Goal: Task Accomplishment & Management: Use online tool/utility

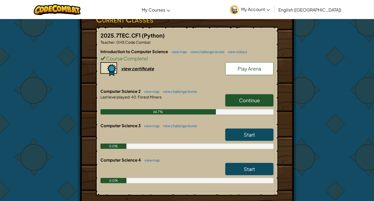
scroll to position [100, 0]
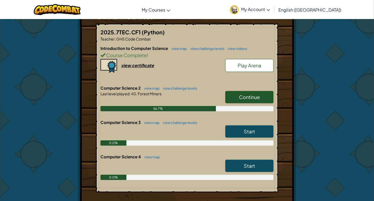
click at [246, 94] on span "Continue" at bounding box center [249, 97] width 21 height 6
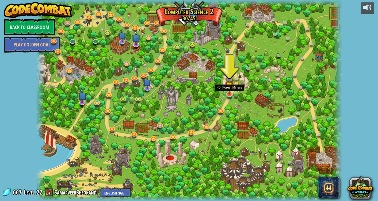
click at [229, 90] on img at bounding box center [230, 86] width 8 height 18
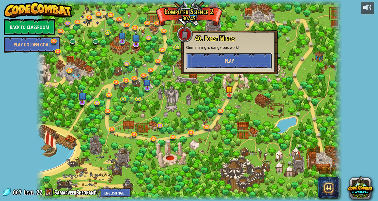
click at [206, 67] on button "Play" at bounding box center [229, 61] width 86 height 16
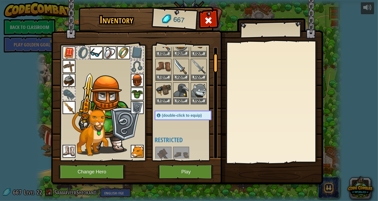
scroll to position [61, 0]
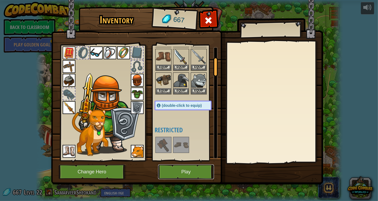
click at [183, 169] on button "Play" at bounding box center [186, 171] width 56 height 15
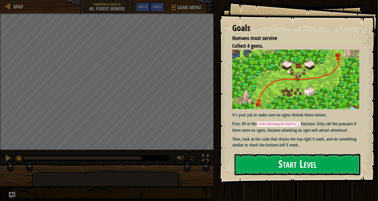
click at [345, 165] on button "Start Level" at bounding box center [298, 164] width 126 height 21
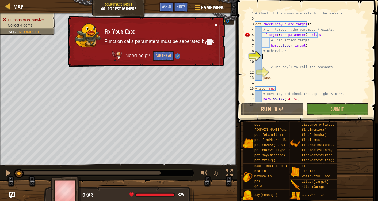
click at [216, 24] on button "×" at bounding box center [216, 25] width 3 height 6
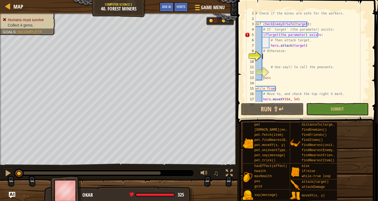
click at [277, 34] on div "# Check if the mines are safe for the workers. def checkEnemyOrSafe ( target ) …" at bounding box center [310, 62] width 111 height 102
click at [326, 36] on div "# Check if the mines are safe for the workers. def checkEnemyOrSafe ( target ) …" at bounding box center [310, 62] width 111 height 102
click at [304, 35] on div "# Check if the mines are safe for the workers. def checkEnemyOrSafe ( target ) …" at bounding box center [310, 62] width 111 height 102
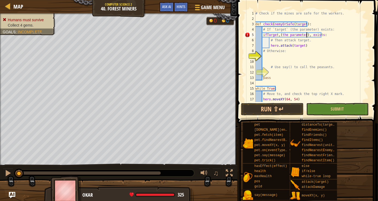
click at [324, 35] on div "# Check if the mines are safe for the workers. def checkEnemyOrSafe ( target ) …" at bounding box center [310, 62] width 111 height 102
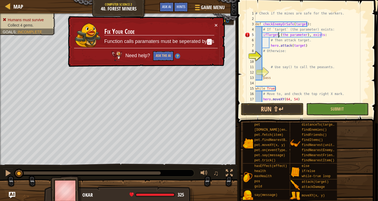
click at [278, 35] on div "# Check if the mines are safe for the workers. def checkEnemyOrSafe ( target ) …" at bounding box center [310, 62] width 111 height 102
click at [319, 34] on div "# Check if the mines are safe for the workers. def checkEnemyOrSafe ( target ) …" at bounding box center [310, 62] width 111 height 102
click at [266, 33] on div "# Check if the mines are safe for the workers. def checkEnemyOrSafe ( target ) …" at bounding box center [310, 62] width 111 height 102
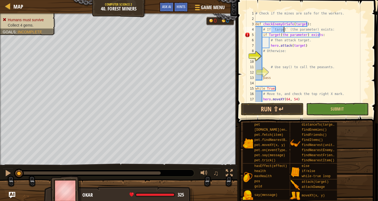
drag, startPoint x: 271, startPoint y: 29, endPoint x: 285, endPoint y: 30, distance: 13.4
click at [285, 30] on div "# Check if the mines are safe for the workers. def checkEnemyOrSafe ( target ) …" at bounding box center [310, 62] width 111 height 102
click at [274, 35] on div "# Check if the mines are safe for the workers. def checkEnemyOrSafe ( target ) …" at bounding box center [310, 62] width 111 height 102
paste textarea "`target`"
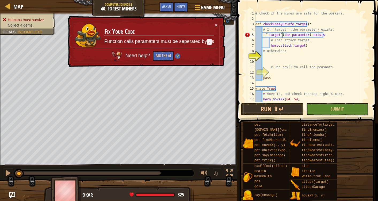
click at [262, 35] on div "# Check if the mines are safe for the workers. def checkEnemyOrSafe ( target ) …" at bounding box center [310, 62] width 111 height 102
type textarea "if `target`(the parameter) exists:"
click at [215, 25] on button "×" at bounding box center [216, 25] width 3 height 6
click at [292, 62] on div "# Check if the mines are safe for the workers. def checkEnemyOrSafe ( target ) …" at bounding box center [310, 62] width 111 height 102
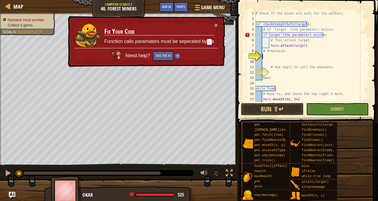
click at [286, 58] on div "# Check if the mines are safe for the workers. def checkEnemyOrSafe ( target ) …" at bounding box center [310, 62] width 111 height 102
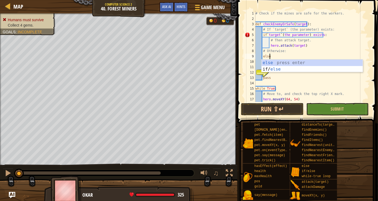
type textarea "else:"
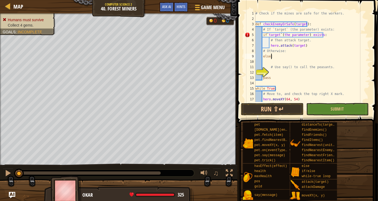
scroll to position [0, 0]
click at [294, 73] on div "# Check if the mines are safe for the workers. def checkEnemyOrSafe ( target ) …" at bounding box center [310, 62] width 111 height 102
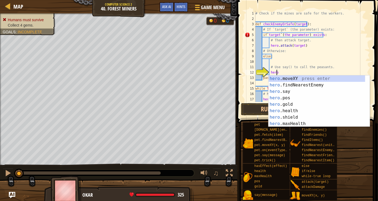
scroll to position [2, 1]
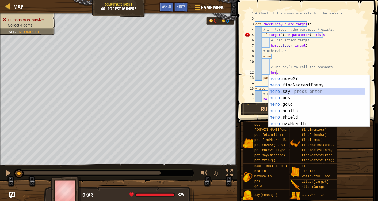
click at [290, 94] on div "hero .moveXY press enter hero .findNearestEnemy press enter hero .say press ent…" at bounding box center [317, 107] width 97 height 64
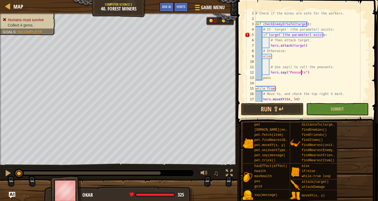
scroll to position [2, 4]
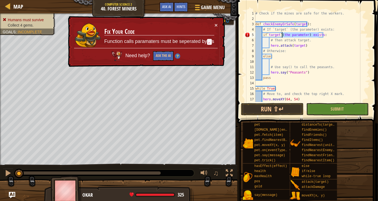
drag, startPoint x: 320, startPoint y: 35, endPoint x: 283, endPoint y: 36, distance: 37.5
click at [283, 36] on div "# Check if the mines are safe for the workers. def checkEnemyOrSafe ( target ) …" at bounding box center [310, 62] width 111 height 102
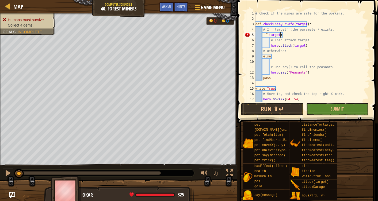
scroll to position [2, 2]
type textarea "if target:"
click at [279, 112] on button "Run ⇧↵" at bounding box center [272, 109] width 62 height 12
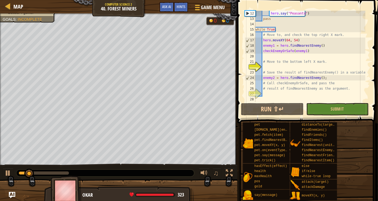
scroll to position [59, 0]
click at [286, 67] on div "hero . say ( "Peasants" ) pass while True : # Move to, and check the top right …" at bounding box center [310, 62] width 111 height 102
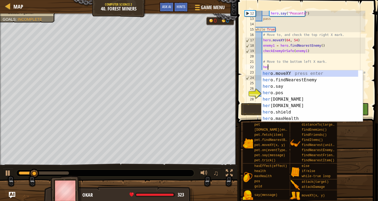
scroll to position [2, 1]
click at [287, 73] on div "hero .moveXY press enter hero .findNearestEnemy press enter hero .say press ent…" at bounding box center [310, 102] width 97 height 64
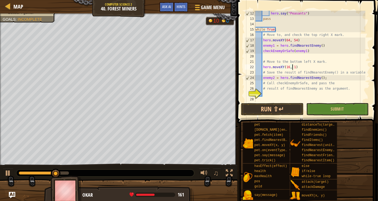
scroll to position [2, 3]
type textarea "hero.moveXY(16, 14)"
click at [295, 92] on div "# Use say() to call the peasants. hero . say ( "Peasants" ) pass while True : #…" at bounding box center [310, 57] width 111 height 102
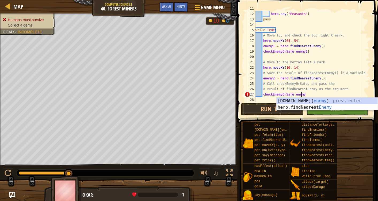
scroll to position [2, 3]
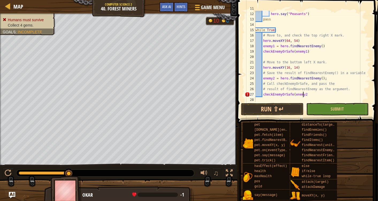
type textarea "checkEnemyOrSafe(enemy2)"
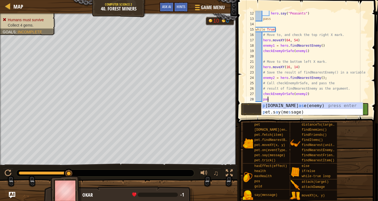
scroll to position [2, 1]
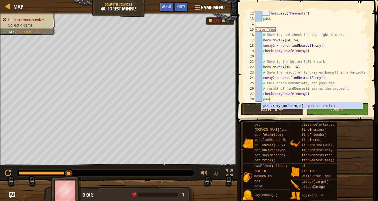
type textarea "pass"
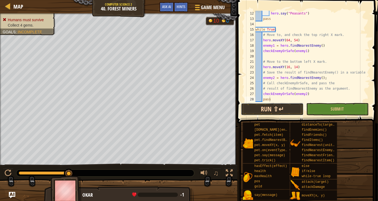
click at [249, 108] on button "Run ⇧↵" at bounding box center [272, 109] width 62 height 12
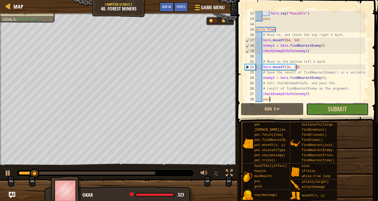
click at [336, 104] on button "Submit" at bounding box center [338, 109] width 62 height 12
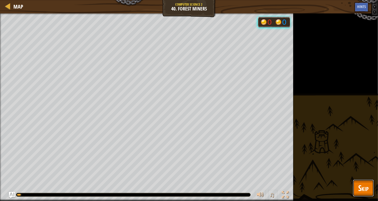
click at [366, 182] on span "Skip" at bounding box center [363, 187] width 10 height 11
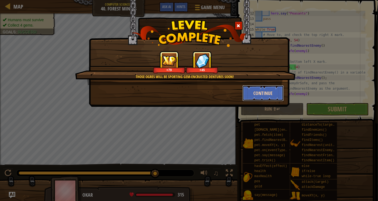
click at [262, 92] on button "Continue" at bounding box center [263, 93] width 41 height 16
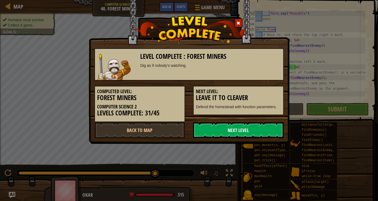
click at [254, 129] on link "Next Level" at bounding box center [238, 130] width 91 height 16
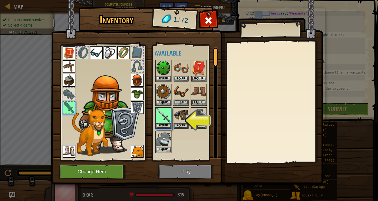
scroll to position [0, 0]
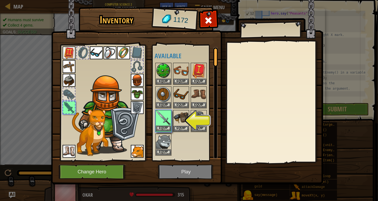
click at [165, 115] on img at bounding box center [163, 117] width 15 height 15
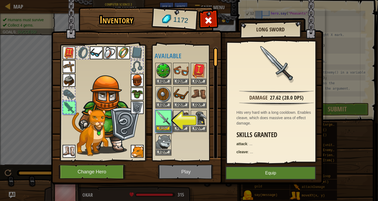
click at [165, 115] on img at bounding box center [163, 117] width 15 height 15
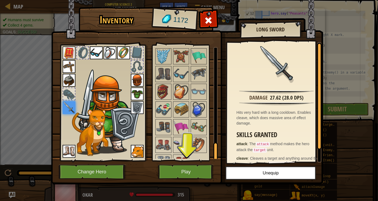
scroll to position [590, 0]
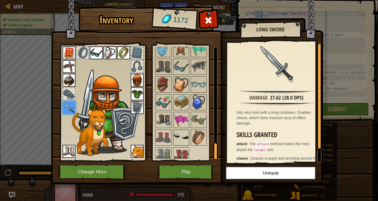
click at [176, 131] on img at bounding box center [181, 137] width 15 height 15
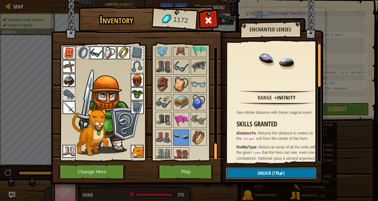
click at [266, 173] on span "Unlock" at bounding box center [264, 173] width 13 height 6
click at [264, 173] on button "Confirm" at bounding box center [271, 172] width 90 height 11
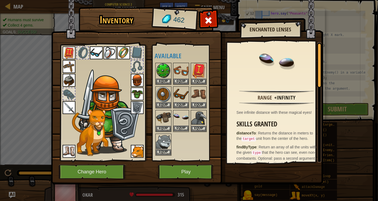
click at [179, 119] on img at bounding box center [181, 117] width 15 height 15
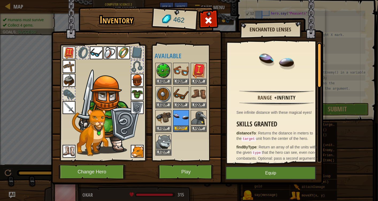
click at [179, 119] on img at bounding box center [181, 117] width 15 height 15
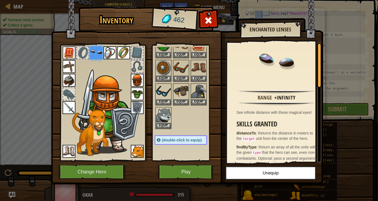
scroll to position [28, 0]
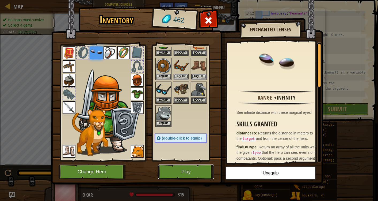
click at [182, 167] on button "Play" at bounding box center [186, 171] width 56 height 15
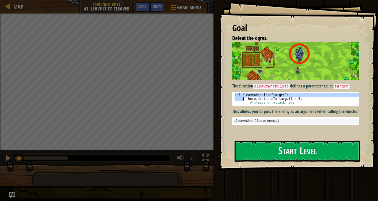
drag, startPoint x: 235, startPoint y: 92, endPoint x: 242, endPoint y: 95, distance: 7.5
click at [242, 95] on div "def cleaveWhenClose ( target ) : if hero . distanceTo ( target ) < 5 : # cleave…" at bounding box center [298, 102] width 129 height 19
click at [242, 97] on div "def cleaveWhenClose ( target ) : if hero . distanceTo ( target ) < 5 : # cleave…" at bounding box center [298, 102] width 129 height 19
click at [234, 93] on div "def cleaveWhenClose ( target ) : if hero . distanceTo ( target ) < 5 : # cleave…" at bounding box center [298, 102] width 129 height 19
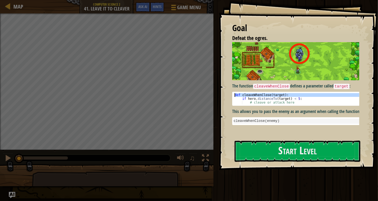
click at [234, 93] on div "def cleaveWhenClose ( target ) : if hero . distanceTo ( target ) < 5 : # cleave…" at bounding box center [298, 102] width 129 height 19
type textarea "def cleaveWhenClose(target):"
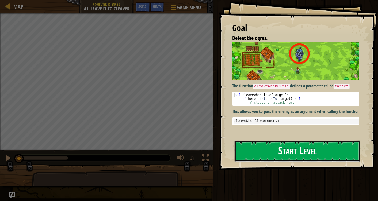
click at [265, 149] on button "Start Level" at bounding box center [298, 150] width 126 height 21
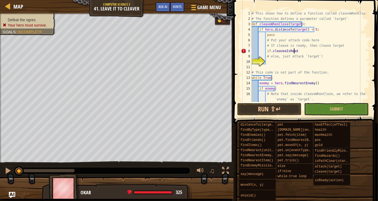
scroll to position [2, 3]
click at [283, 52] on div "# This shows how to define a function called cleaveWhenClose # The function def…" at bounding box center [308, 62] width 115 height 102
click at [298, 51] on div "# This shows how to define a function called cleaveWhenClose # The function def…" at bounding box center [308, 62] width 115 height 102
click at [270, 51] on div "# This shows how to define a function called cleaveWhenClose # The function def…" at bounding box center [308, 62] width 115 height 102
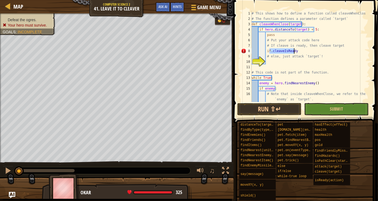
drag, startPoint x: 270, startPoint y: 51, endPoint x: 301, endPoint y: 51, distance: 30.8
click at [301, 51] on div "# This shows how to define a function called cleaveWhenClose # The function def…" at bounding box center [308, 62] width 115 height 102
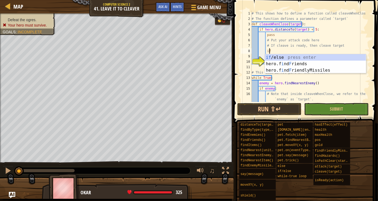
type textarea "i"
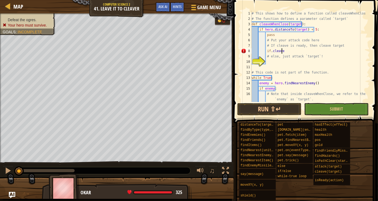
scroll to position [2, 2]
type textarea "if.cleaveIsReady"
click at [272, 62] on div "# This shows how to define a function called cleaveWhenClose # The function def…" at bounding box center [308, 62] width 115 height 102
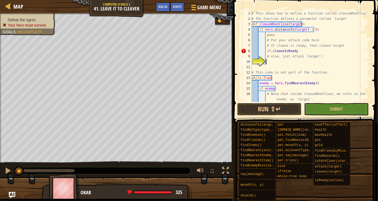
click at [297, 51] on div "# This shows how to define a function called cleaveWhenClose # The function def…" at bounding box center [308, 62] width 115 height 102
type textarea "if.cleaveIsReady"
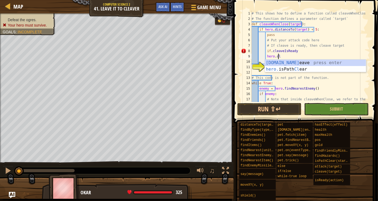
scroll to position [2, 2]
click at [293, 61] on div "hero.cle ave press enter hero. isPath Cle ar press enter" at bounding box center [315, 72] width 101 height 26
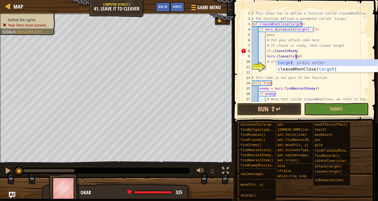
type textarea "hero.cleave(target)"
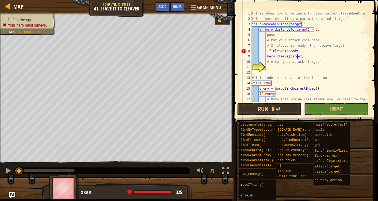
click at [274, 68] on div "# This shows how to define a function called cleaveWhenClose # The function def…" at bounding box center [308, 64] width 115 height 107
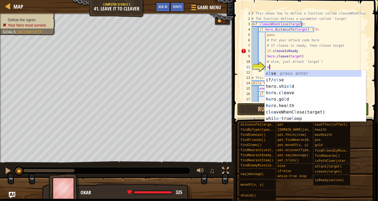
scroll to position [2, 1]
type textarea "els"
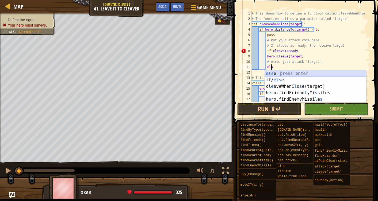
click at [284, 72] on div "els e press enter if/ els e press enter cl e aveWhenC l o s e(target) press ent…" at bounding box center [315, 92] width 101 height 45
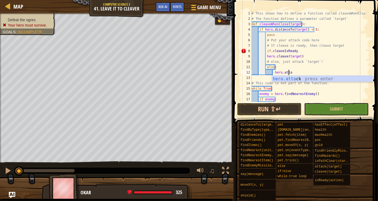
scroll to position [2, 3]
click at [293, 78] on div "hero.attack press enter" at bounding box center [322, 84] width 101 height 19
click at [265, 51] on div "# This shows how to define a function called cleaveWhenClose # The function def…" at bounding box center [308, 64] width 115 height 107
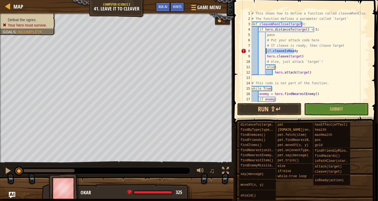
drag, startPoint x: 295, startPoint y: 52, endPoint x: 266, endPoint y: 49, distance: 29.1
click at [266, 49] on div "# This shows how to define a function called cleaveWhenClose # The function def…" at bounding box center [308, 64] width 115 height 107
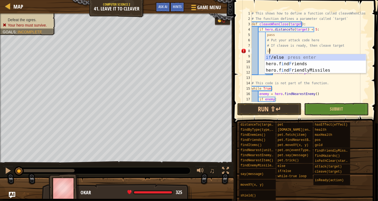
scroll to position [2, 1]
click at [275, 55] on div "if /else press enter hero.f i nd F riends press enter hero.f i nd F riendlyMiss…" at bounding box center [315, 70] width 101 height 32
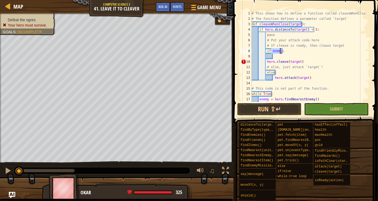
click at [276, 60] on div "# This shows how to define a function called cleaveWhenClose # The function def…" at bounding box center [308, 62] width 115 height 102
type textarea "hero.cleave(target)"
click at [275, 57] on div "# This shows how to define a function called cleaveWhenClose # The function def…" at bounding box center [308, 62] width 115 height 102
click at [302, 57] on div "# This shows how to define a function called cleaveWhenClose # The function def…" at bounding box center [308, 62] width 115 height 102
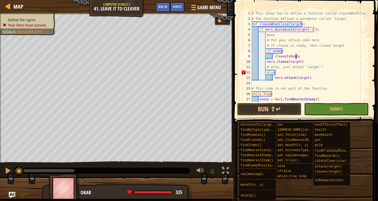
click at [266, 72] on div "# This shows how to define a function called cleaveWhenClose # The function def…" at bounding box center [308, 62] width 115 height 102
click at [273, 77] on div "# This shows how to define a function called cleaveWhenClose # The function def…" at bounding box center [308, 62] width 115 height 102
click at [275, 103] on button "Run ⇧↵" at bounding box center [269, 109] width 64 height 12
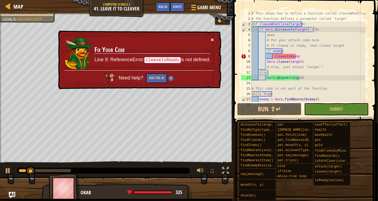
click at [213, 40] on button "×" at bounding box center [212, 40] width 3 height 6
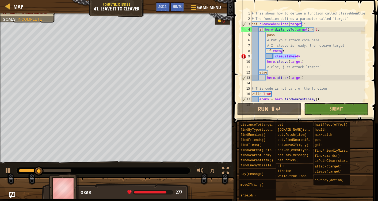
drag, startPoint x: 296, startPoint y: 57, endPoint x: 273, endPoint y: 57, distance: 23.0
click at [273, 57] on div "# This shows how to define a function called cleaveWhenClose # The function def…" at bounding box center [308, 62] width 115 height 102
type textarea "cleaveIsReady"
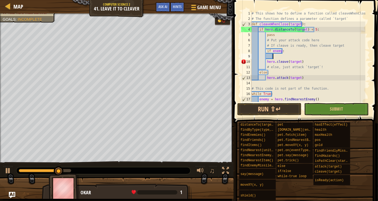
type textarea "if enemy:"
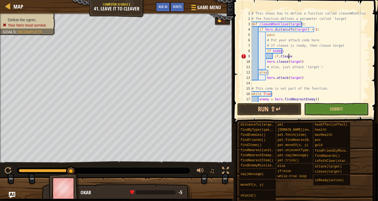
scroll to position [2, 3]
type textarea "if.CleaveIsReady"
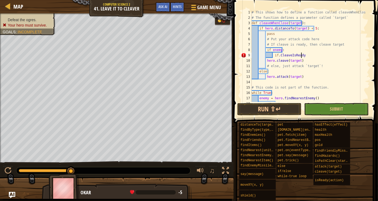
scroll to position [1, 0]
click at [272, 55] on div "# This shows how to define a function called cleaveWhenClose # The function def…" at bounding box center [308, 61] width 115 height 102
drag, startPoint x: 272, startPoint y: 55, endPoint x: 304, endPoint y: 54, distance: 31.6
click at [304, 54] on div "# This shows how to define a function called cleaveWhenClose # The function def…" at bounding box center [308, 61] width 115 height 102
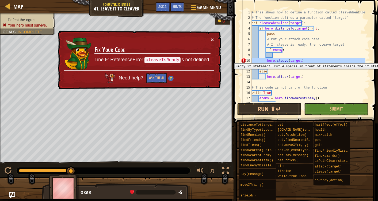
click at [244, 59] on div "10" at bounding box center [246, 60] width 11 height 5
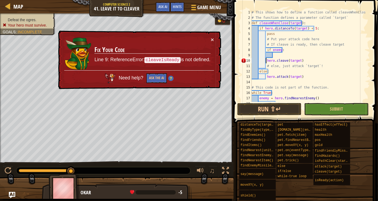
click at [266, 60] on div "# This shows how to define a function called cleaveWhenClose # The function def…" at bounding box center [308, 61] width 115 height 102
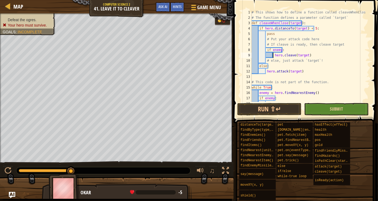
type textarea "hero.cleave(target)"
click at [316, 106] on button "Submit" at bounding box center [336, 109] width 64 height 12
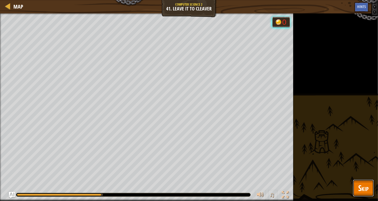
click at [365, 190] on span "Skip" at bounding box center [363, 187] width 10 height 11
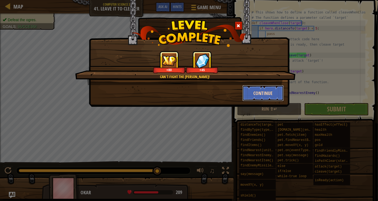
click at [256, 94] on button "Continue" at bounding box center [263, 93] width 41 height 16
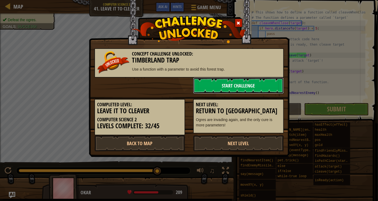
click at [245, 82] on link "Start Challenge" at bounding box center [238, 85] width 91 height 16
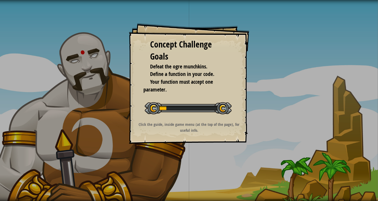
click at [223, 106] on div at bounding box center [188, 108] width 87 height 12
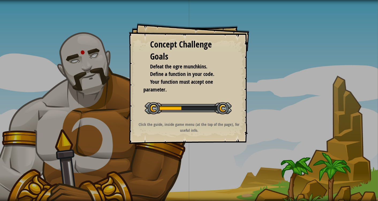
click at [223, 106] on div at bounding box center [188, 108] width 87 height 12
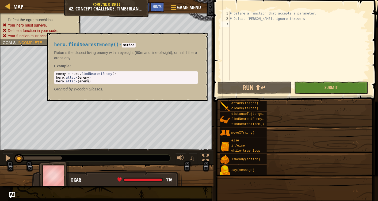
click at [265, 120] on div "Concept Challenge Goals Defeat the ogre munchkins. Define a function in your co…" at bounding box center [189, 100] width 378 height 201
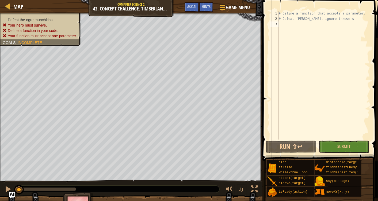
click at [252, 185] on div at bounding box center [254, 188] width 7 height 7
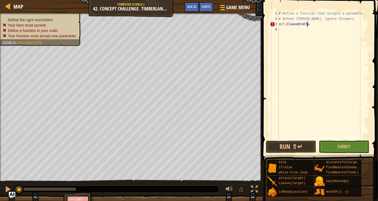
scroll to position [2, 2]
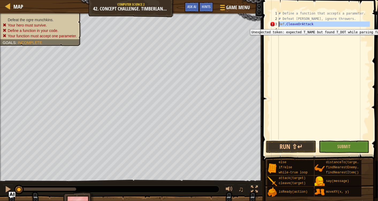
click at [271, 25] on div "3" at bounding box center [274, 23] width 9 height 5
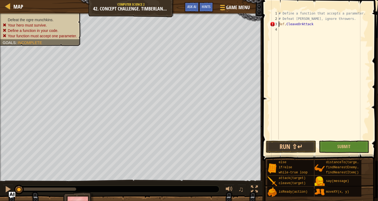
click at [273, 26] on div "3" at bounding box center [274, 23] width 9 height 5
click at [273, 23] on div "3" at bounding box center [274, 23] width 9 height 5
type textarea "def.CleaveOrAttack"
click at [313, 24] on div "# Define a function that accepts a parameter. # Defeat [PERSON_NAME], ignore th…" at bounding box center [324, 80] width 92 height 139
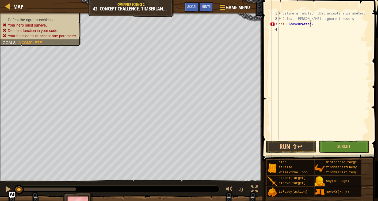
click at [281, 30] on div "# Define a function that accepts a parameter. # Defeat [PERSON_NAME], ignore th…" at bounding box center [324, 80] width 92 height 139
type textarea "j"
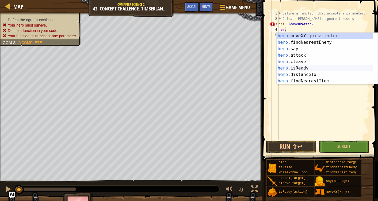
click at [294, 65] on div "hero .moveXY press enter hero .findNearestEnemy press enter hero .say press ent…" at bounding box center [325, 65] width 97 height 64
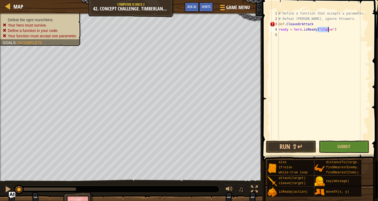
click at [334, 28] on div "# Define a function that accepts a parameter. # Defeat [PERSON_NAME], ignore th…" at bounding box center [324, 80] width 92 height 139
click at [279, 23] on div "3" at bounding box center [274, 23] width 9 height 5
type textarea "def.CleaveOrAttack"
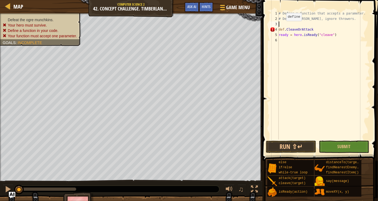
drag, startPoint x: 282, startPoint y: 26, endPoint x: 280, endPoint y: 22, distance: 4.1
click at [280, 22] on div "# Define a function that accepts a parameter. # Defeat [PERSON_NAME], ignore th…" at bounding box center [324, 80] width 92 height 139
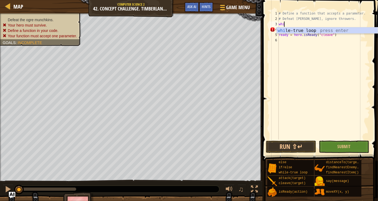
type textarea "whil"
click at [290, 29] on div "whil e-true loop press enter" at bounding box center [327, 36] width 101 height 19
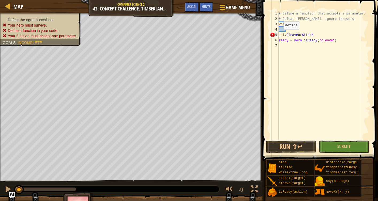
click at [279, 35] on div "# Define a function that accepts a parameter. # Defeat [PERSON_NAME], ignore th…" at bounding box center [324, 80] width 92 height 139
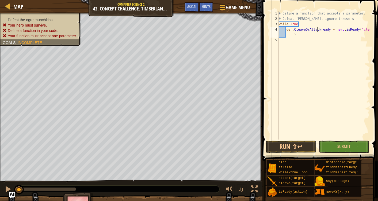
type textarea "ready = hero.isReady("cleave")"
click at [345, 33] on div "# Define a function that accepts a parameter. # Defeat [PERSON_NAME], ignore th…" at bounding box center [324, 80] width 92 height 139
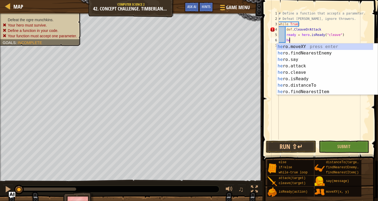
scroll to position [2, 1]
click at [305, 71] on div "hero .moveXY press enter hero .findNearestEnemy press enter hero .say press ent…" at bounding box center [325, 75] width 97 height 64
type textarea "hero.cleave(enemy)"
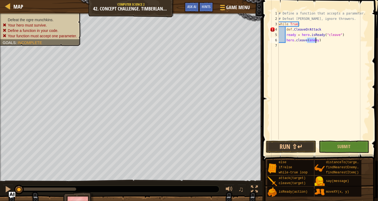
click at [325, 40] on div "# Define a function that accepts a parameter. # Defeat [PERSON_NAME], ignore th…" at bounding box center [324, 80] width 92 height 139
click at [286, 29] on div "# Define a function that accepts a parameter. # Defeat [PERSON_NAME], ignore th…" at bounding box center [324, 80] width 92 height 139
type textarea "def.CleaveOrAttack"
click at [288, 28] on div "# Define a function that accepts a parameter. # Defeat [PERSON_NAME], ignore th…" at bounding box center [324, 80] width 92 height 139
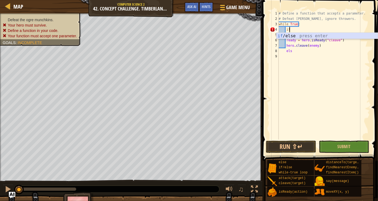
click at [317, 36] on div "if /else press enter" at bounding box center [327, 42] width 101 height 19
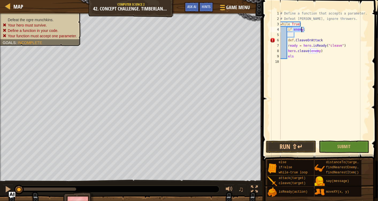
click at [288, 41] on div "# Define a function that accepts a parameter. # Defeat [PERSON_NAME], ignore th…" at bounding box center [324, 80] width 91 height 139
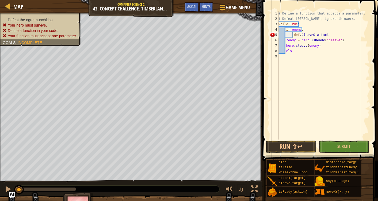
click at [294, 52] on div "# Define a function that accepts a parameter. # Defeat [PERSON_NAME], ignore th…" at bounding box center [324, 80] width 93 height 139
type textarea "else"
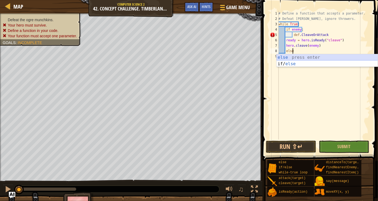
click at [305, 57] on div "else press enter if/ else press enter" at bounding box center [327, 67] width 101 height 26
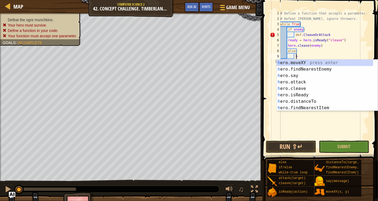
scroll to position [2, 1]
click at [298, 81] on div "he ro.moveXY press enter he ro.findNearestEnemy press enter he ro.say press ent…" at bounding box center [325, 91] width 97 height 64
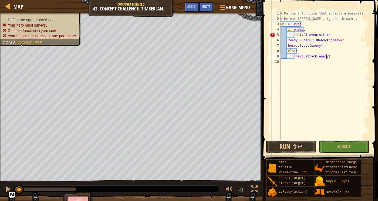
click at [336, 55] on div "# Define a function that accepts a parameter. # Defeat [PERSON_NAME], ignore th…" at bounding box center [324, 80] width 91 height 139
click at [294, 34] on div "# Define a function that accepts a parameter. # Defeat [PERSON_NAME], ignore th…" at bounding box center [324, 80] width 91 height 139
drag, startPoint x: 297, startPoint y: 34, endPoint x: 327, endPoint y: 33, distance: 30.0
click at [327, 33] on div "# Define a function that accepts a parameter. # Defeat [PERSON_NAME], ignore th…" at bounding box center [324, 80] width 91 height 139
type textarea "d"
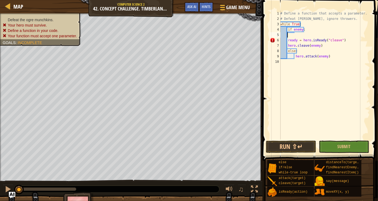
scroll to position [2, 0]
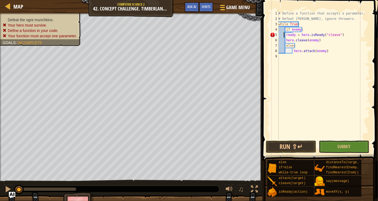
click at [284, 36] on div "# Define a function that accepts a parameter. # Defeat [PERSON_NAME], ignore th…" at bounding box center [324, 80] width 93 height 139
click at [286, 36] on div "# Define a function that accepts a parameter. # Defeat [PERSON_NAME], ignore th…" at bounding box center [324, 80] width 93 height 139
click at [285, 44] on div "# Define a function that accepts a parameter. # Defeat [PERSON_NAME], ignore th…" at bounding box center [324, 80] width 93 height 139
click at [293, 50] on div "# Define a function that accepts a parameter. # Defeat [PERSON_NAME], ignore th…" at bounding box center [324, 80] width 93 height 139
click at [289, 144] on button "Run ⇧↵" at bounding box center [291, 146] width 50 height 12
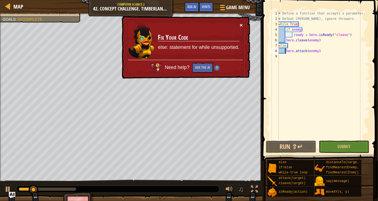
click at [243, 25] on button "×" at bounding box center [241, 25] width 3 height 6
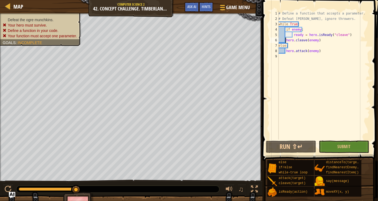
click at [286, 40] on div "# Define a function that accepts a parameter. # Defeat [PERSON_NAME], ignore th…" at bounding box center [324, 80] width 93 height 139
click at [301, 144] on button "Run ⇧↵" at bounding box center [291, 146] width 50 height 12
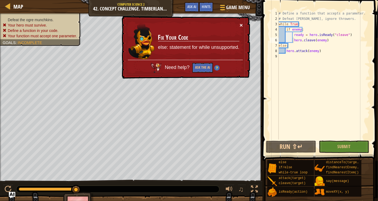
click at [243, 23] on button "×" at bounding box center [241, 25] width 3 height 6
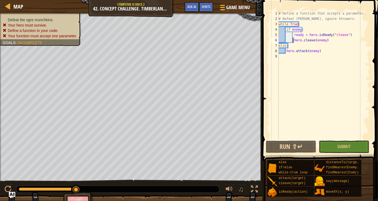
click at [279, 47] on div "# Define a function that accepts a parameter. # Defeat [PERSON_NAME], ignore th…" at bounding box center [324, 80] width 92 height 139
click at [287, 51] on div "# Define a function that accepts a parameter. # Defeat [PERSON_NAME], ignore th…" at bounding box center [324, 80] width 92 height 139
type textarea "hero.attack(enemy)"
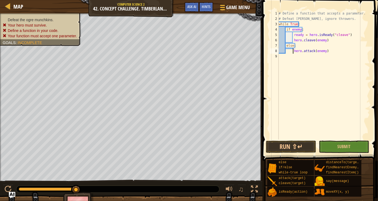
click at [320, 66] on div "# Define a function that accepts a parameter. # Defeat [PERSON_NAME], ignore th…" at bounding box center [324, 80] width 92 height 139
click at [282, 58] on div "# Define a function that accepts a parameter. # Defeat [PERSON_NAME], ignore th…" at bounding box center [324, 80] width 91 height 139
click at [292, 148] on button "Run ⇧↵" at bounding box center [291, 146] width 50 height 12
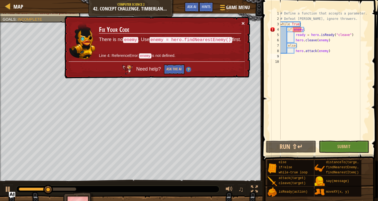
click at [244, 24] on button "×" at bounding box center [243, 23] width 3 height 6
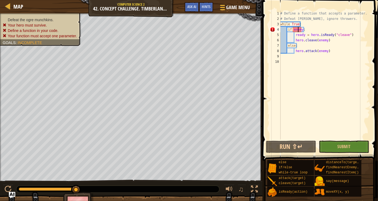
click at [297, 28] on div "# Define a function that accepts a parameter. # Defeat [PERSON_NAME], ignore th…" at bounding box center [324, 80] width 91 height 139
type textarea "if enemy:"
click at [297, 28] on div "# Define a function that accepts a parameter. # Defeat [PERSON_NAME], ignore th…" at bounding box center [324, 80] width 91 height 139
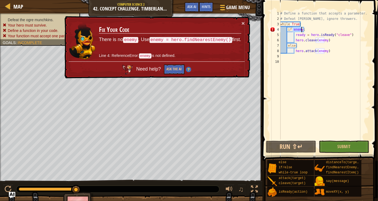
click at [287, 30] on div "# Define a function that accepts a parameter. # Defeat [PERSON_NAME], ignore th…" at bounding box center [324, 80] width 91 height 139
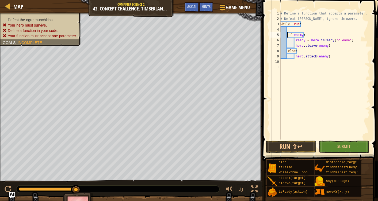
click at [289, 30] on div "# Define a function that accepts a parameter. # Defeat [PERSON_NAME], ignore th…" at bounding box center [324, 80] width 91 height 139
type textarea "he"
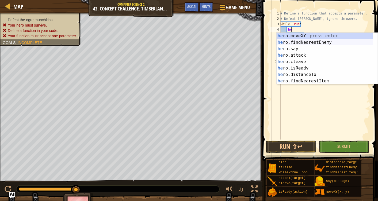
click at [301, 40] on div "he ro.moveXY press enter he ro.findNearestEnemy press enter he ro.say press ent…" at bounding box center [325, 65] width 97 height 64
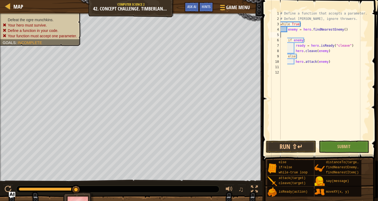
scroll to position [2, 0]
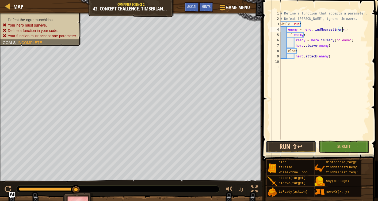
click at [290, 143] on button "Run ⇧↵" at bounding box center [291, 146] width 50 height 12
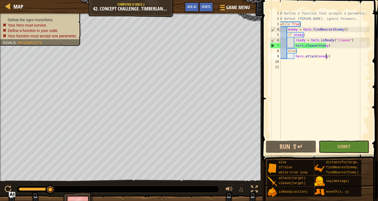
click at [326, 57] on div "# Define a function that accepts a parameter. # Defeat [PERSON_NAME], ignore th…" at bounding box center [324, 80] width 91 height 139
type textarea "hero.attack(enemy)"
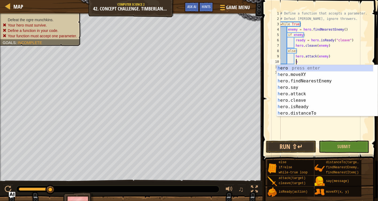
scroll to position [2, 1]
click at [313, 74] on div "he ro press enter he ro.moveXY press enter he ro.findNearestEnemy press enter h…" at bounding box center [325, 97] width 97 height 64
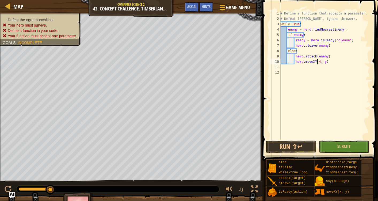
scroll to position [2, 3]
click at [325, 61] on div "# Define a function that accepts a parameter. # Defeat [PERSON_NAME], ignore th…" at bounding box center [324, 80] width 91 height 139
click at [290, 143] on button "Run ⇧↵" at bounding box center [291, 146] width 50 height 12
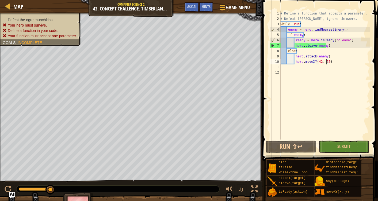
click at [0, 0] on html "Map Computer Science 2 42. Concept Challenge. Timberland Trap Game Menu Done Hi…" at bounding box center [189, 0] width 378 height 0
click at [258, 59] on div "Defeat the ogre munchkins. Your hero must survive. Define a function in your co…" at bounding box center [131, 96] width 263 height 167
type textarea "hero.cleave(enemy)"
click at [312, 43] on div "# Define a function that accepts a parameter. # Defeat [PERSON_NAME], ignore th…" at bounding box center [324, 80] width 91 height 139
click at [326, 45] on div "# Define a function that accepts a parameter. # Defeat [PERSON_NAME], ignore th…" at bounding box center [324, 80] width 91 height 139
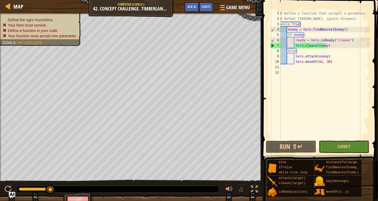
click at [315, 89] on div "# Define a function that accepts a parameter. # Defeat [PERSON_NAME], ignore th…" at bounding box center [324, 80] width 91 height 139
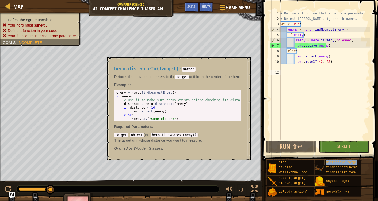
click at [336, 161] on span "distanceTo(target)" at bounding box center [343, 162] width 35 height 4
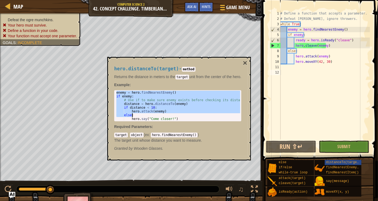
drag, startPoint x: 116, startPoint y: 92, endPoint x: 181, endPoint y: 116, distance: 69.3
click at [181, 116] on div "enemy = hero . findNearestEnemy ( ) if enemy : # Use if to make sure enemy exis…" at bounding box center [178, 108] width 126 height 37
type textarea "hero.attack(enemy) else:"
click at [290, 72] on div "# Define a function that accepts a parameter. # Defeat [PERSON_NAME], ignore th…" at bounding box center [324, 80] width 91 height 139
click at [281, 24] on div "# Define a function that accepts a parameter. # Defeat [PERSON_NAME], ignore th…" at bounding box center [324, 80] width 91 height 139
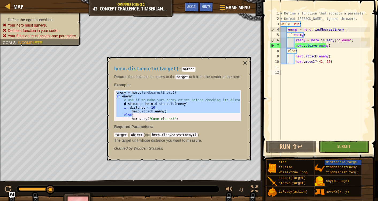
type textarea "while True:"
click at [286, 75] on div "# Define a function that accepts a parameter. # Defeat [PERSON_NAME], ignore th…" at bounding box center [324, 80] width 91 height 139
paste textarea "else:"
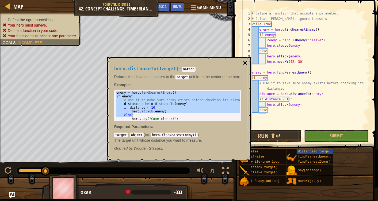
click at [246, 60] on button "×" at bounding box center [245, 62] width 4 height 7
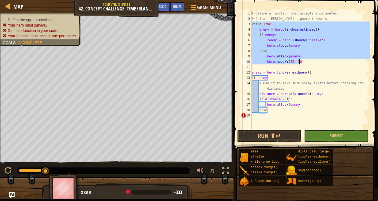
drag, startPoint x: 252, startPoint y: 24, endPoint x: 302, endPoint y: 62, distance: 62.8
click at [302, 62] on div "# Define a function that accepts a parameter. # Defeat [PERSON_NAME], ignore th…" at bounding box center [310, 75] width 119 height 128
type textarea "hero.attack(enemy) hero.moveXY(42, 30)"
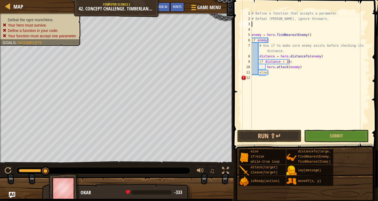
type textarea "# Defeat [PERSON_NAME], ignore throwers."
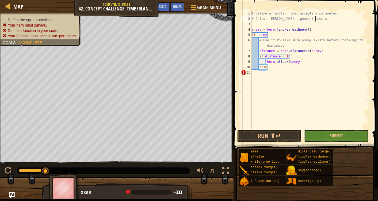
click at [256, 26] on div "# Define a function that accepts a parameter. # Defeat [PERSON_NAME], ignore th…" at bounding box center [310, 75] width 119 height 128
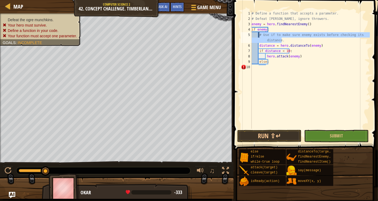
drag, startPoint x: 284, startPoint y: 40, endPoint x: 259, endPoint y: 34, distance: 25.2
click at [259, 34] on div "# Define a function that accepts a parameter. # Defeat [PERSON_NAME], ignore th…" at bounding box center [310, 75] width 119 height 128
type textarea "# Use if to make sure enemy exists before checking its distance."
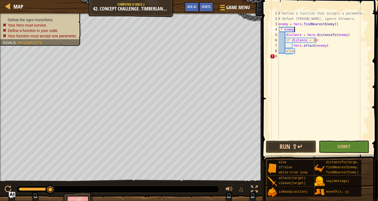
click at [307, 46] on div "# Define a function that accepts a parameter. # Defeat [PERSON_NAME], ignore th…" at bounding box center [324, 80] width 93 height 139
drag, startPoint x: 292, startPoint y: 46, endPoint x: 327, endPoint y: 43, distance: 34.9
click at [327, 43] on div "# Define a function that accepts a parameter. # Defeat [PERSON_NAME], ignore th…" at bounding box center [324, 80] width 93 height 139
type textarea "c"
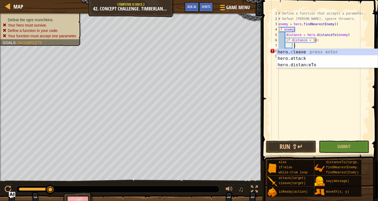
scroll to position [2, 1]
click at [294, 50] on div "hero. c leave press enter hero.[PERSON_NAME] press enter hero.distan c eTo pres…" at bounding box center [327, 65] width 101 height 32
type textarea "hero.cleave(enemy)"
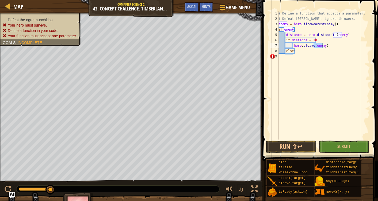
click at [330, 45] on div "# Define a function that accepts a parameter. # Defeat [PERSON_NAME], ignore th…" at bounding box center [324, 80] width 93 height 139
click at [296, 54] on div "# Define a function that accepts a parameter. # Defeat [PERSON_NAME], ignore th…" at bounding box center [324, 80] width 93 height 139
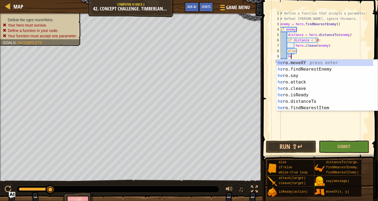
scroll to position [2, 1]
click at [300, 94] on div "her o.moveXY press enter her o.findNearestEnemy press enter her o.say press ent…" at bounding box center [325, 91] width 97 height 64
type textarea "ready = hero.isReady("cleave")"
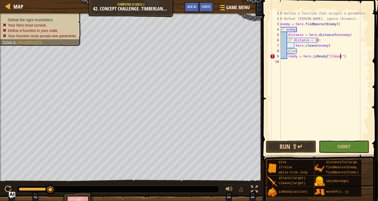
click at [344, 56] on div "# Define a function that accepts a parameter. # Defeat [PERSON_NAME], ignore th…" at bounding box center [324, 80] width 91 height 139
drag, startPoint x: 344, startPoint y: 56, endPoint x: 288, endPoint y: 57, distance: 56.2
click at [288, 57] on div "# Define a function that accepts a parameter. # Defeat [PERSON_NAME], ignore th…" at bounding box center [324, 80] width 91 height 139
click at [295, 44] on div "# Define a function that accepts a parameter. # Defeat [PERSON_NAME], ignore th…" at bounding box center [324, 80] width 91 height 139
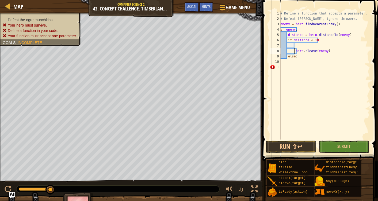
type textarea "hero.cleave(enemy)"
click at [297, 46] on div "# Define a function that accepts a parameter. # Defeat [PERSON_NAME], ignore th…" at bounding box center [324, 80] width 91 height 139
paste textarea "ready = hero.isReady("cleave")"
type textarea "ready = hero.isReady("cleave")"
click at [292, 62] on div "# Define a function that accepts a parameter. # Defeat [PERSON_NAME], ignore th…" at bounding box center [324, 80] width 91 height 139
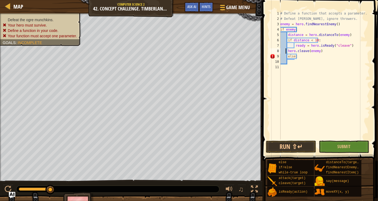
click at [287, 51] on div "# Define a function that accepts a parameter. # Defeat [PERSON_NAME], ignore th…" at bounding box center [324, 80] width 91 height 139
click at [290, 52] on div "# Define a function that accepts a parameter. # Defeat [PERSON_NAME], ignore th…" at bounding box center [324, 80] width 91 height 139
type textarea "hero.cleave(enemy)"
click at [290, 62] on div "# Define a function that accepts a parameter. # Defeat [PERSON_NAME], ignore th…" at bounding box center [325, 80] width 90 height 139
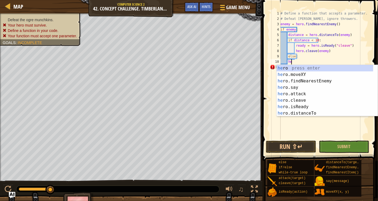
scroll to position [2, 1]
click at [307, 73] on div "he ro press enter he ro.moveXY press enter he ro.findNearestEnemy press enter h…" at bounding box center [325, 97] width 97 height 64
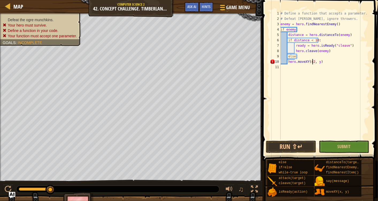
scroll to position [2, 2]
click at [317, 61] on div "# Define a function that accepts a parameter. # Defeat [PERSON_NAME], ignore th…" at bounding box center [325, 80] width 90 height 139
type textarea "hero.moveXY(42, 30)"
click at [326, 62] on div "# Define a function that accepts a parameter. # Defeat [PERSON_NAME], ignore th…" at bounding box center [325, 80] width 90 height 139
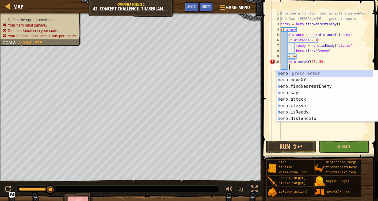
scroll to position [2, 1]
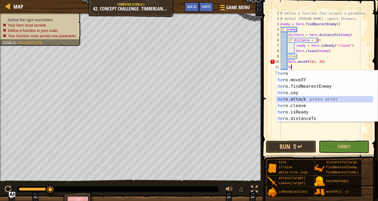
click at [305, 99] on div "he ro press enter he ro.moveXY press enter he ro.findNearestEnemy press enter h…" at bounding box center [325, 102] width 97 height 64
type textarea "hero.attack(enemy)"
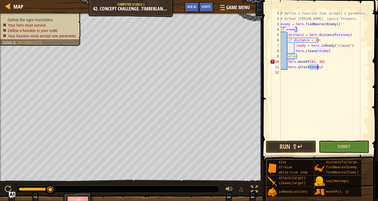
click at [327, 71] on div "# Define a function that accepts a parameter. # Defeat [PERSON_NAME], ignore th…" at bounding box center [325, 80] width 90 height 139
click at [301, 76] on div "# Define a function that accepts a parameter. # Defeat [PERSON_NAME], ignore th…" at bounding box center [325, 80] width 90 height 139
click at [293, 74] on div "# Define a function that accepts a parameter. # Defeat [PERSON_NAME], ignore th…" at bounding box center [325, 80] width 90 height 139
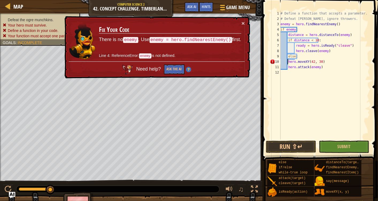
click at [287, 60] on div "# Define a function that accepts a parameter. # Defeat [PERSON_NAME], ignore th…" at bounding box center [325, 80] width 90 height 139
type textarea "hero.moveXY(42, 30)"
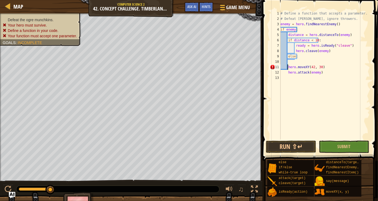
click at [289, 63] on div "# Define a function that accepts a parameter. # Defeat [PERSON_NAME], ignore th…" at bounding box center [325, 80] width 90 height 139
type textarea "en"
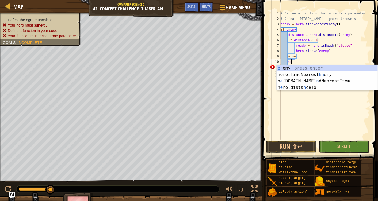
scroll to position [2, 1]
click at [311, 75] on div "en emy press enter hero.findNearest En emy press enter h e [DOMAIN_NAME] n dNea…" at bounding box center [327, 84] width 101 height 39
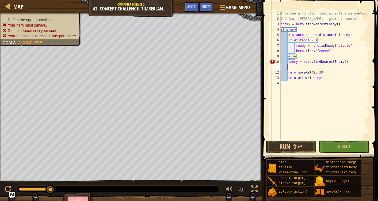
scroll to position [2, 0]
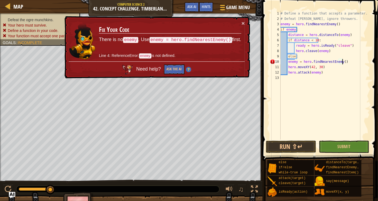
click at [288, 61] on div "# Define a function that accepts a parameter. # Defeat [PERSON_NAME], ignore th…" at bounding box center [325, 80] width 90 height 139
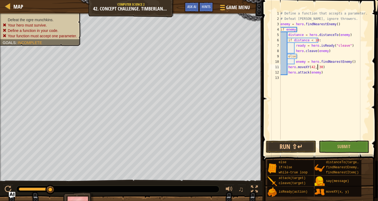
type textarea "hero.attack(enemy)"
click at [329, 82] on div "# Define a function that accepts a parameter. # Defeat [PERSON_NAME], ignore th…" at bounding box center [325, 80] width 90 height 139
click at [282, 147] on button "Run ⇧↵" at bounding box center [291, 146] width 50 height 12
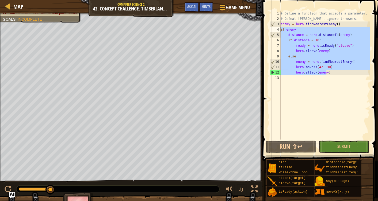
drag, startPoint x: 327, startPoint y: 72, endPoint x: 280, endPoint y: 31, distance: 63.0
click at [280, 31] on div "1 2 3 4 5 6 7 8 9 10 11 12 13 # Define a function that accepts a parameter. # D…" at bounding box center [319, 75] width 101 height 128
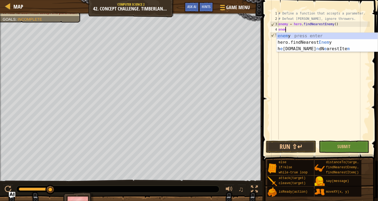
type textarea "enem"
click at [312, 42] on div "enem y press enter hero.findNearest Enem y press enter h e [DOMAIN_NAME] n dN e…" at bounding box center [327, 49] width 101 height 32
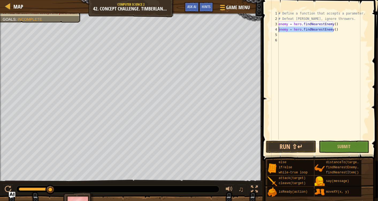
drag, startPoint x: 333, startPoint y: 28, endPoint x: 278, endPoint y: 30, distance: 54.6
click at [278, 30] on div "1 2 3 4 5 6 # Define a function that accepts a parameter. # Defeat [PERSON_NAME…" at bounding box center [319, 75] width 101 height 128
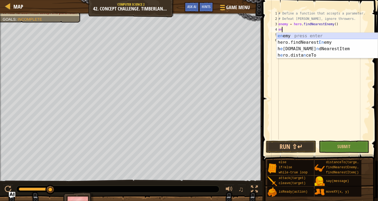
click at [300, 34] on div "en emy press enter hero.findNearest En emy press enter h e [DOMAIN_NAME] n dNea…" at bounding box center [327, 52] width 101 height 39
type textarea "e"
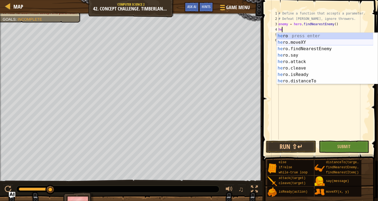
click at [301, 41] on div "he ro press enter he ro.moveXY press enter he ro.findNearestEnemy press enter h…" at bounding box center [325, 65] width 97 height 64
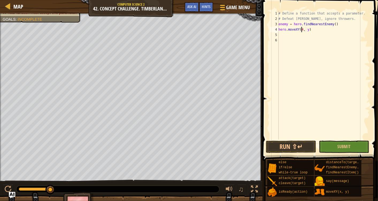
scroll to position [2, 2]
click at [308, 29] on div "# Define a function that accepts a parameter. # Defeat [PERSON_NAME], ignore th…" at bounding box center [324, 80] width 93 height 139
type textarea "hero.moveXY(42, 46)"
click at [284, 36] on div "# Define a function that accepts a parameter. # Defeat [PERSON_NAME], ignore th…" at bounding box center [324, 80] width 93 height 139
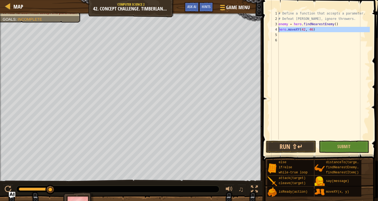
click at [278, 28] on div "4" at bounding box center [274, 29] width 9 height 5
type textarea "hero.moveXY(42, 46)"
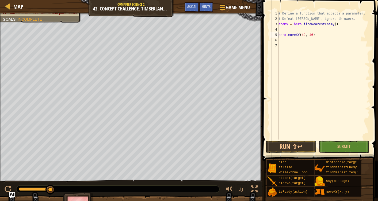
click at [281, 30] on div "# Define a function that accepts a parameter. # Defeat [PERSON_NAME], ignore th…" at bounding box center [324, 80] width 93 height 139
type textarea "wh"
click at [292, 35] on div "wh ile-true loop press enter" at bounding box center [327, 42] width 101 height 19
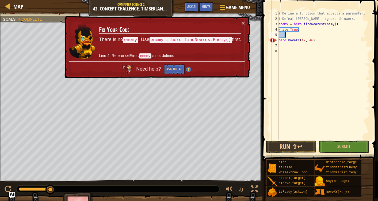
click at [278, 40] on div "6" at bounding box center [274, 39] width 9 height 5
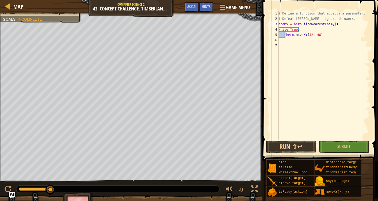
click at [279, 23] on div "# Define a function that accepts a parameter. # Defeat [PERSON_NAME], ignore th…" at bounding box center [324, 80] width 93 height 139
click at [285, 35] on div "# Define a function that accepts a parameter. # Defeat [PERSON_NAME], ignore th…" at bounding box center [324, 80] width 93 height 139
type textarea "hero.moveXY(42, 46)"
click at [286, 35] on div "# Define a function that accepts a parameter. # Defeat [PERSON_NAME], ignore th…" at bounding box center [324, 80] width 93 height 139
paste textarea "enemy = hero.findNearestEnemy()"
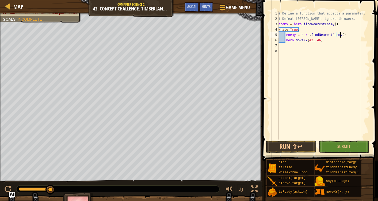
click at [322, 41] on div "# Define a function that accepts a parameter. # Defeat [PERSON_NAME], ignore th…" at bounding box center [324, 80] width 93 height 139
type textarea "hero.moveXY(42, 46)"
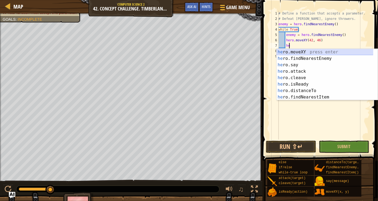
click at [306, 51] on div "he ro.moveXY press enter he ro.findNearestEnemy press enter he ro.say press ent…" at bounding box center [325, 81] width 97 height 64
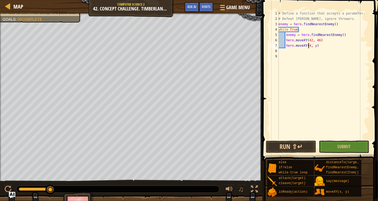
scroll to position [2, 2]
click at [315, 46] on div "# Define a function that accepts a parameter. # Defeat [PERSON_NAME], ignore th…" at bounding box center [324, 80] width 93 height 139
type textarea "hero.moveXY(42, 30)"
click at [323, 46] on div "# Define a function that accepts a parameter. # Defeat [PERSON_NAME], ignore th…" at bounding box center [324, 80] width 93 height 139
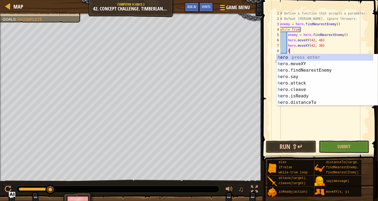
scroll to position [2, 0]
click at [319, 95] on div "he ro press enter he ro.moveXY press enter he ro.findNearestEnemy press enter h…" at bounding box center [325, 86] width 97 height 64
type textarea "ready = hero.isReady("cleave")"
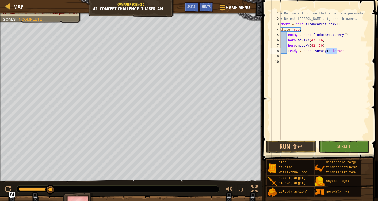
click at [350, 54] on div "# Define a function that accepts a parameter. # Defeat [PERSON_NAME], ignore th…" at bounding box center [324, 80] width 91 height 139
click at [287, 50] on div "# Define a function that accepts a parameter. # Defeat [PERSON_NAME], ignore th…" at bounding box center [324, 80] width 91 height 139
type textarea "ready = hero.isReady("cleave")"
click at [288, 50] on div "# Define a function that accepts a parameter. # Defeat [PERSON_NAME], ignore th…" at bounding box center [324, 80] width 91 height 139
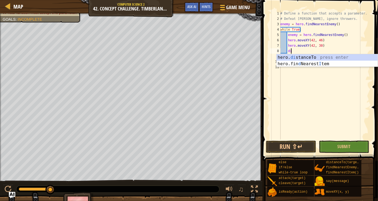
scroll to position [2, 1]
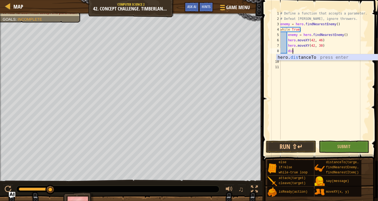
click at [303, 55] on div "hero. dis tanceTo press enter" at bounding box center [327, 63] width 101 height 19
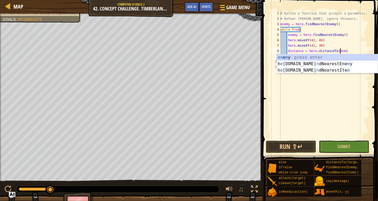
scroll to position [2, 5]
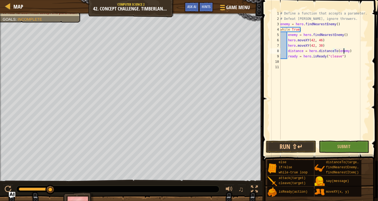
click at [348, 52] on div "# Define a function that accepts a parameter. # Defeat [PERSON_NAME], ignore th…" at bounding box center [324, 80] width 91 height 139
click at [347, 56] on div "# Define a function that accepts a parameter. # Defeat [PERSON_NAME], ignore th…" at bounding box center [324, 80] width 91 height 139
type textarea "ready = hero.isReady("cleave")"
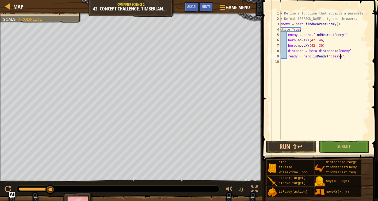
click at [346, 59] on div "# Define a function that accepts a parameter. # Defeat [PERSON_NAME], ignore th…" at bounding box center [324, 80] width 91 height 139
click at [298, 60] on div "# Define a function that accepts a parameter. # Defeat [PERSON_NAME], ignore th…" at bounding box center [324, 80] width 91 height 139
click at [323, 54] on div "# Define a function that accepts a parameter. # Defeat [PERSON_NAME], ignore th…" at bounding box center [324, 80] width 91 height 139
type textarea "ready = hero.isReady("cleave")"
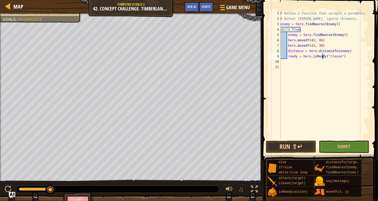
click at [348, 59] on div "# Define a function that accepts a parameter. # Defeat [PERSON_NAME], ignore th…" at bounding box center [324, 80] width 91 height 139
click at [373, 0] on html "Map Computer Science 2 42. Concept Challenge. Timberland Trap Game Menu Done Hi…" at bounding box center [189, 0] width 378 height 0
click at [345, 56] on div "# Define a function that accepts a parameter. # Defeat [PERSON_NAME], ignore th…" at bounding box center [324, 80] width 91 height 139
type textarea "ready = hero.isReady("cleave")"
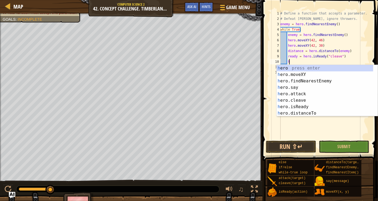
scroll to position [2, 0]
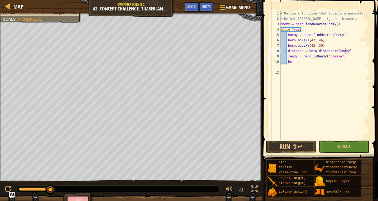
click at [350, 49] on div "# Define a function that accepts a parameter. # Defeat [PERSON_NAME], ignore th…" at bounding box center [324, 80] width 91 height 139
click at [293, 62] on div "# Define a function that accepts a parameter. # Defeat [PERSON_NAME], ignore th…" at bounding box center [324, 80] width 91 height 139
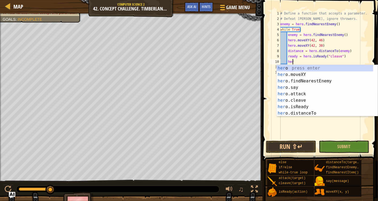
scroll to position [2, 1]
click at [301, 100] on div "hero press enter hero .moveXY press enter hero .findNearestEnemy press enter he…" at bounding box center [325, 97] width 97 height 64
type textarea "hero.cleave(enemy)"
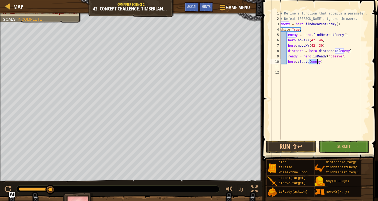
click at [331, 63] on div "# Define a function that accepts a parameter. # Defeat [PERSON_NAME], ignore th…" at bounding box center [324, 80] width 91 height 139
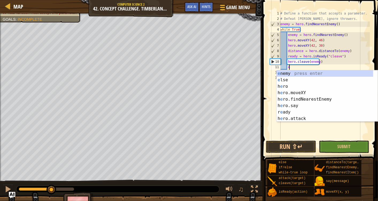
click at [287, 40] on div "# Define a function that accepts a parameter. # Defeat [PERSON_NAME], ignore th…" at bounding box center [324, 80] width 91 height 139
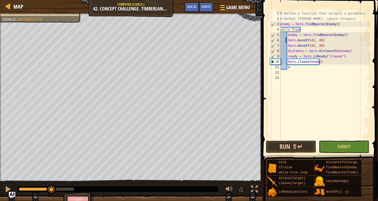
click at [288, 39] on div "# Define a function that accepts a parameter. # Defeat [PERSON_NAME], ignore th…" at bounding box center [324, 80] width 91 height 139
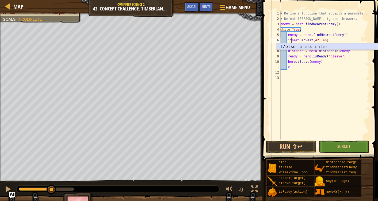
click at [296, 46] on div "if /else press enter" at bounding box center [327, 52] width 101 height 19
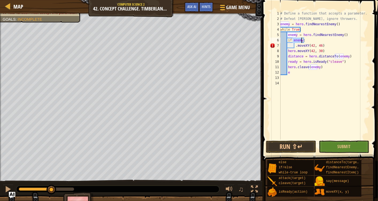
click at [295, 46] on div "# Define a function that accepts a parameter. # Defeat [PERSON_NAME], ignore th…" at bounding box center [324, 80] width 91 height 139
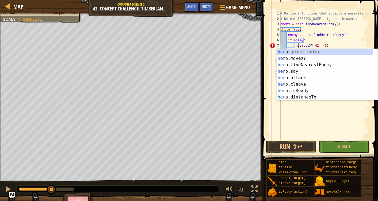
scroll to position [2, 1]
click at [303, 49] on div "her o press enter her o.moveXY press enter her o.findNearestEnemy press enter h…" at bounding box center [325, 81] width 97 height 64
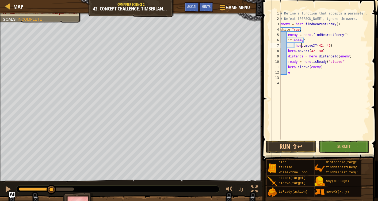
click at [287, 52] on div "# Define a function that accepts a parameter. # Defeat [PERSON_NAME], ignore th…" at bounding box center [324, 80] width 91 height 139
click at [288, 51] on div "# Define a function that accepts a parameter. # Defeat [PERSON_NAME], ignore th…" at bounding box center [324, 80] width 91 height 139
click at [330, 44] on div "# Define a function that accepts a parameter. # Defeat [PERSON_NAME], ignore th…" at bounding box center [324, 80] width 91 height 139
type textarea "hero.moveXY(42, 46)"
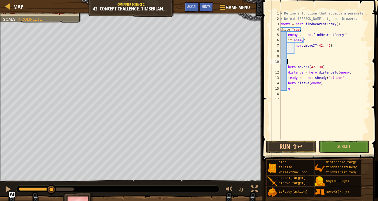
scroll to position [2, 0]
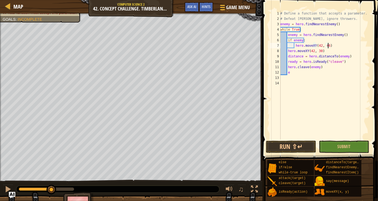
click at [288, 51] on div "# Define a function that accepts a parameter. # Defeat [PERSON_NAME], ignore th…" at bounding box center [324, 80] width 91 height 139
click at [288, 55] on div "# Define a function that accepts a parameter. # Defeat [PERSON_NAME], ignore th…" at bounding box center [324, 80] width 91 height 139
click at [288, 62] on div "# Define a function that accepts a parameter. # Defeat [PERSON_NAME], ignore th…" at bounding box center [324, 80] width 91 height 139
click at [288, 67] on div "# Define a function that accepts a parameter. # Defeat [PERSON_NAME], ignore th…" at bounding box center [324, 80] width 91 height 139
click at [290, 72] on div "# Define a function that accepts a parameter. # Defeat [PERSON_NAME], ignore th…" at bounding box center [324, 80] width 91 height 139
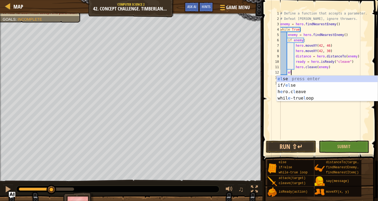
type textarea "els"
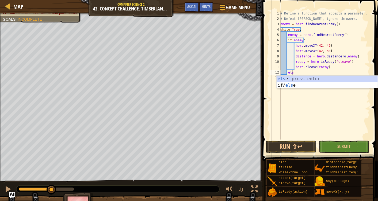
scroll to position [2, 1]
click at [302, 76] on div "els e press enter if/ els e press enter" at bounding box center [327, 88] width 101 height 26
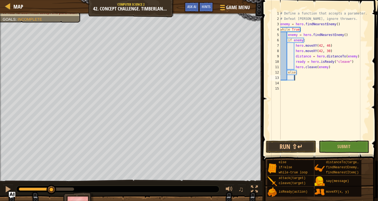
type textarea "h"
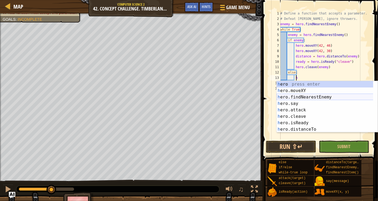
click at [311, 94] on div "h ero press enter h ero.moveXY press enter h ero.findNearestEnemy press enter h…" at bounding box center [327, 113] width 101 height 64
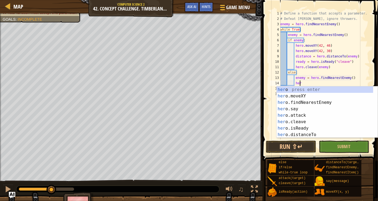
scroll to position [2, 1]
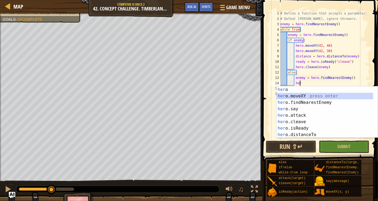
click at [307, 96] on div "her o press enter her o.moveXY press enter her o.findNearestEnemy press enter h…" at bounding box center [325, 118] width 97 height 64
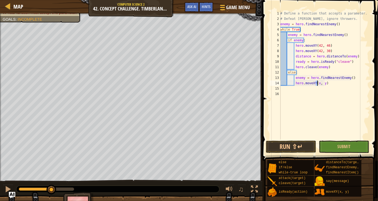
scroll to position [2, 3]
click at [325, 84] on div "# Define a function that accepts a parameter. # Defeat [PERSON_NAME], ignore th…" at bounding box center [324, 80] width 91 height 139
drag, startPoint x: 330, startPoint y: 51, endPoint x: 295, endPoint y: 53, distance: 35.1
click at [295, 53] on div "# Define a function that accepts a parameter. # Defeat [PERSON_NAME], ignore th…" at bounding box center [324, 80] width 91 height 139
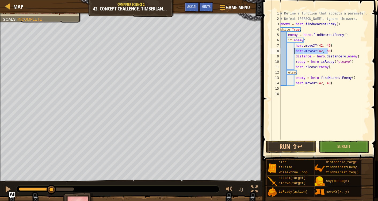
click at [337, 84] on div "# Define a function that accepts a parameter. # Defeat [PERSON_NAME], ignore th…" at bounding box center [324, 80] width 91 height 139
type textarea "hero.moveXY(42, 46)"
paste textarea "hero.moveXY(42, 30)"
type textarea "hero.moveXY(42, 30)"
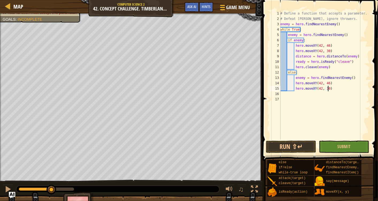
click at [334, 89] on div "# Define a function that accepts a parameter. # Defeat [PERSON_NAME], ignore th…" at bounding box center [324, 80] width 91 height 139
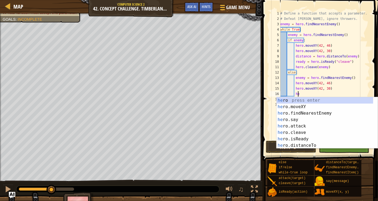
scroll to position [2, 1]
click at [304, 125] on div "her o press enter her o.moveXY press enter her o.findNearestEnemy press enter h…" at bounding box center [325, 129] width 97 height 64
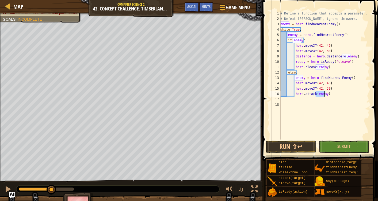
click at [346, 91] on div "# Define a function that accepts a parameter. # Defeat [PERSON_NAME], ignore th…" at bounding box center [324, 80] width 91 height 139
click at [294, 146] on button "Run ⇧↵" at bounding box center [291, 146] width 50 height 12
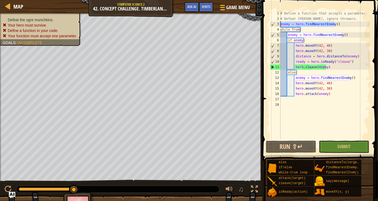
drag, startPoint x: 338, startPoint y: 25, endPoint x: 280, endPoint y: 25, distance: 58.1
click at [280, 25] on div "hero.attack(enemy) 1 2 3 4 5 6 7 8 9 10 11 12 13 14 15 16 17 18 # Define a func…" at bounding box center [319, 75] width 101 height 128
type textarea "enemy = hero.findNearestEnemy()"
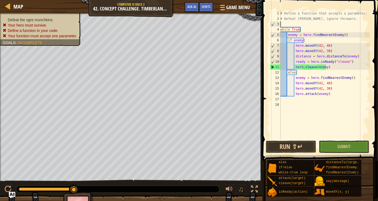
scroll to position [2, 0]
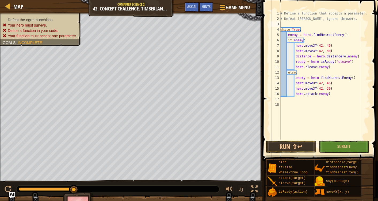
type textarea "# Defeat [PERSON_NAME], ignore throwers."
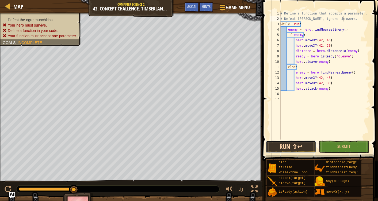
click at [291, 148] on button "Run ⇧↵" at bounding box center [291, 146] width 50 height 12
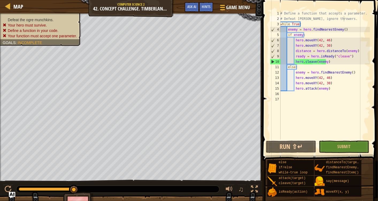
click at [35, 19] on span "Defeat the ogre munchkins." at bounding box center [31, 20] width 46 height 4
